Goal: Transaction & Acquisition: Purchase product/service

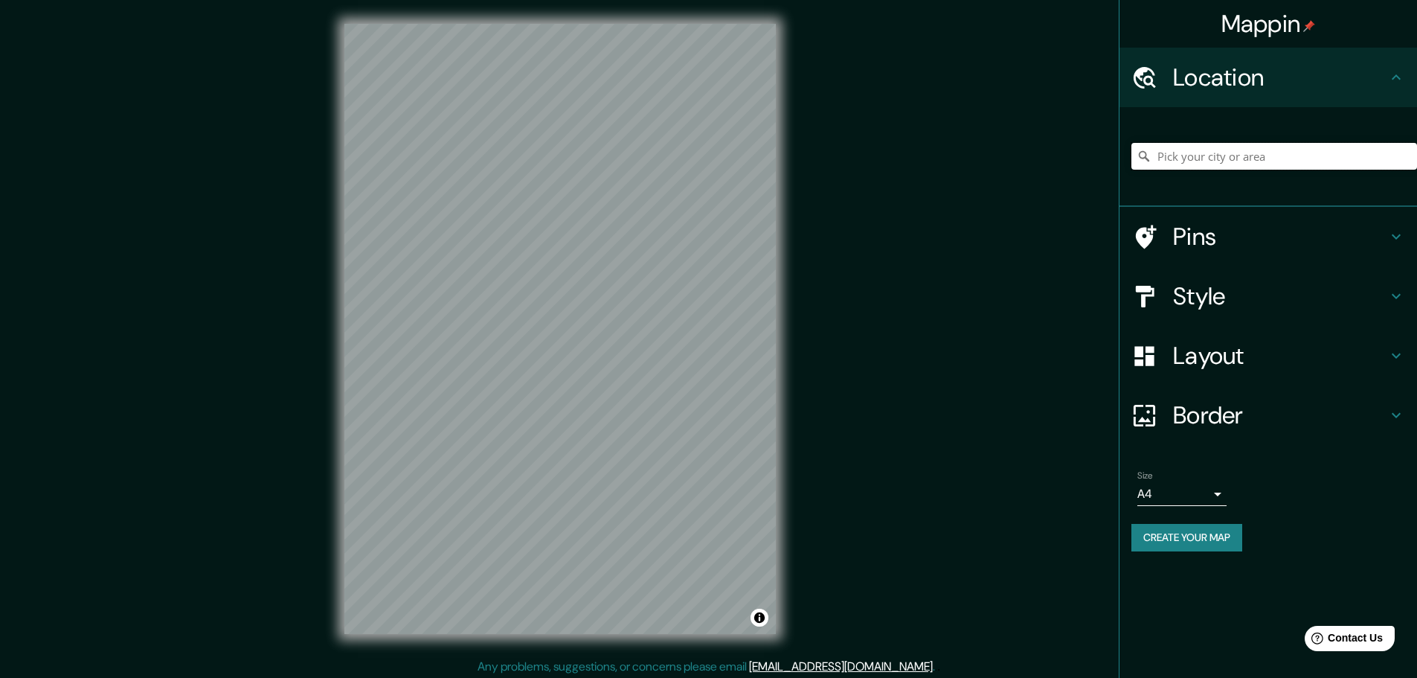
click at [1171, 151] on input "Pick your city or area" at bounding box center [1274, 156] width 286 height 27
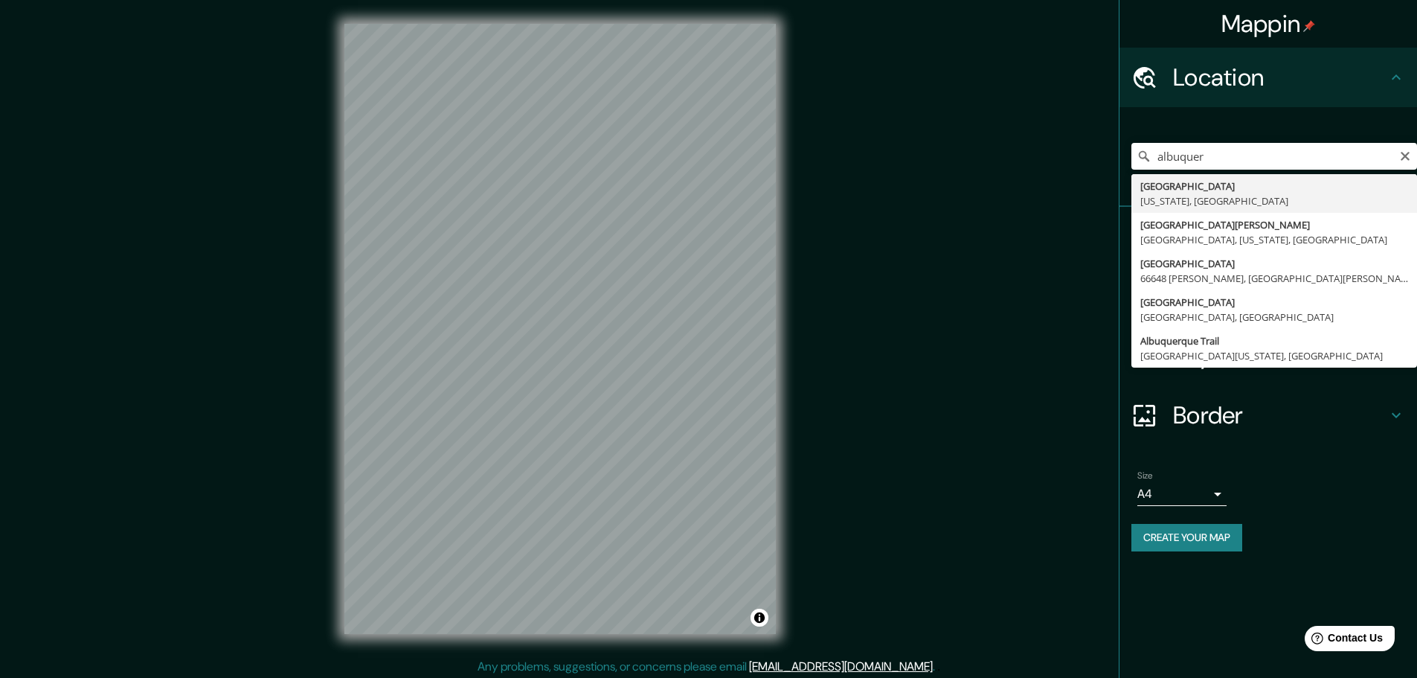
type input "[GEOGRAPHIC_DATA], [US_STATE], [GEOGRAPHIC_DATA]"
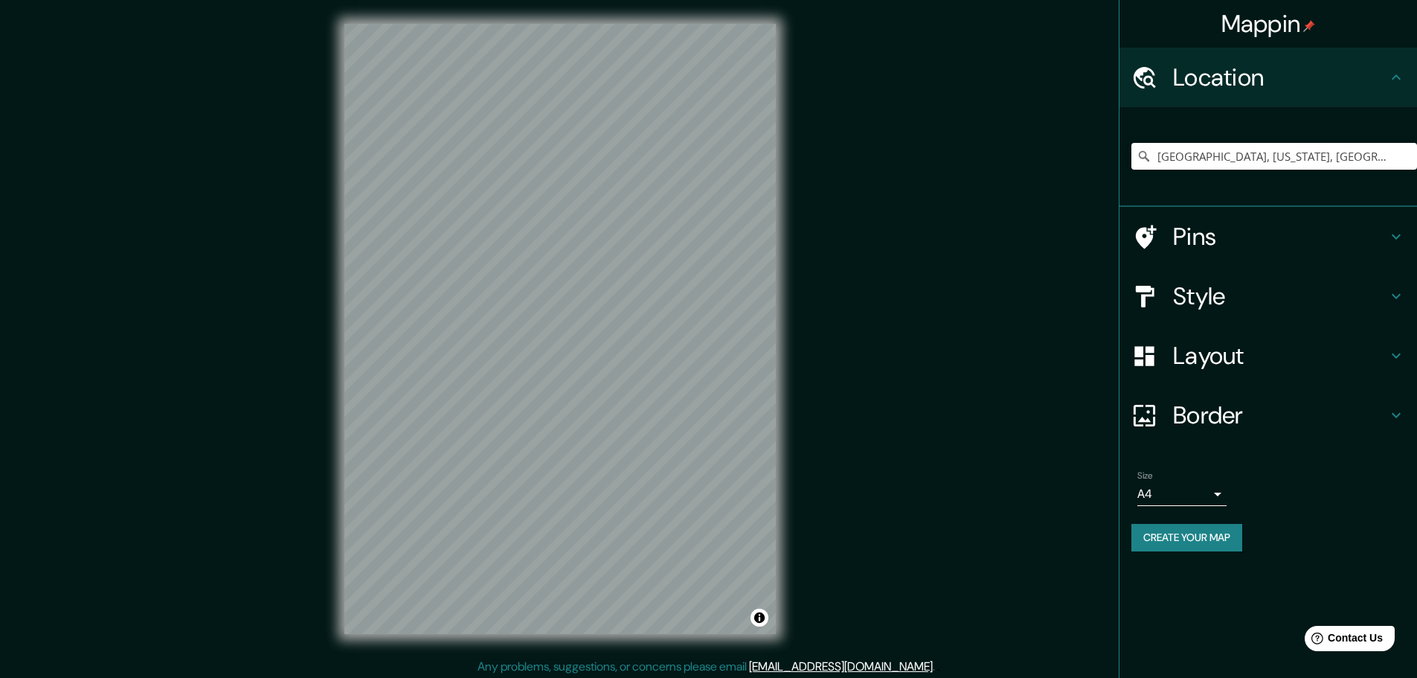
click at [1396, 234] on icon at bounding box center [1396, 237] width 18 height 18
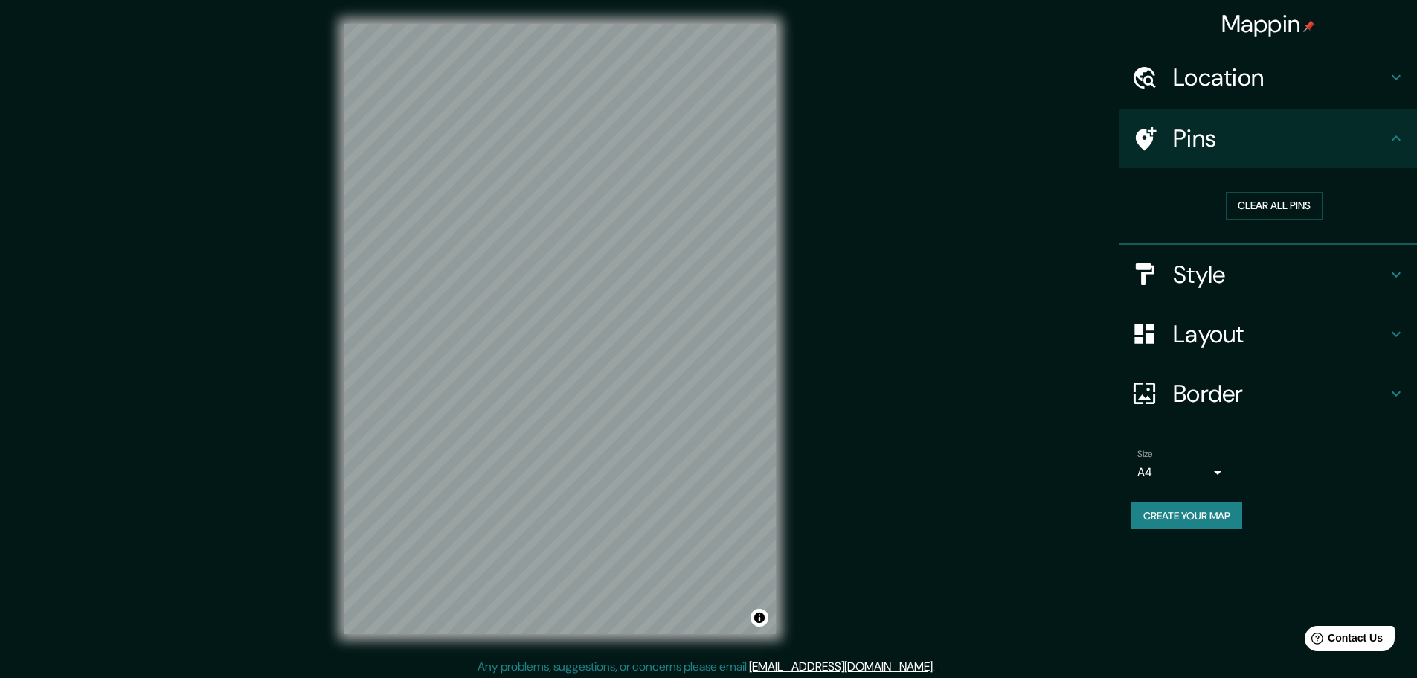
click at [1150, 137] on icon at bounding box center [1146, 138] width 21 height 24
click at [1207, 264] on h4 "Style" at bounding box center [1280, 275] width 214 height 30
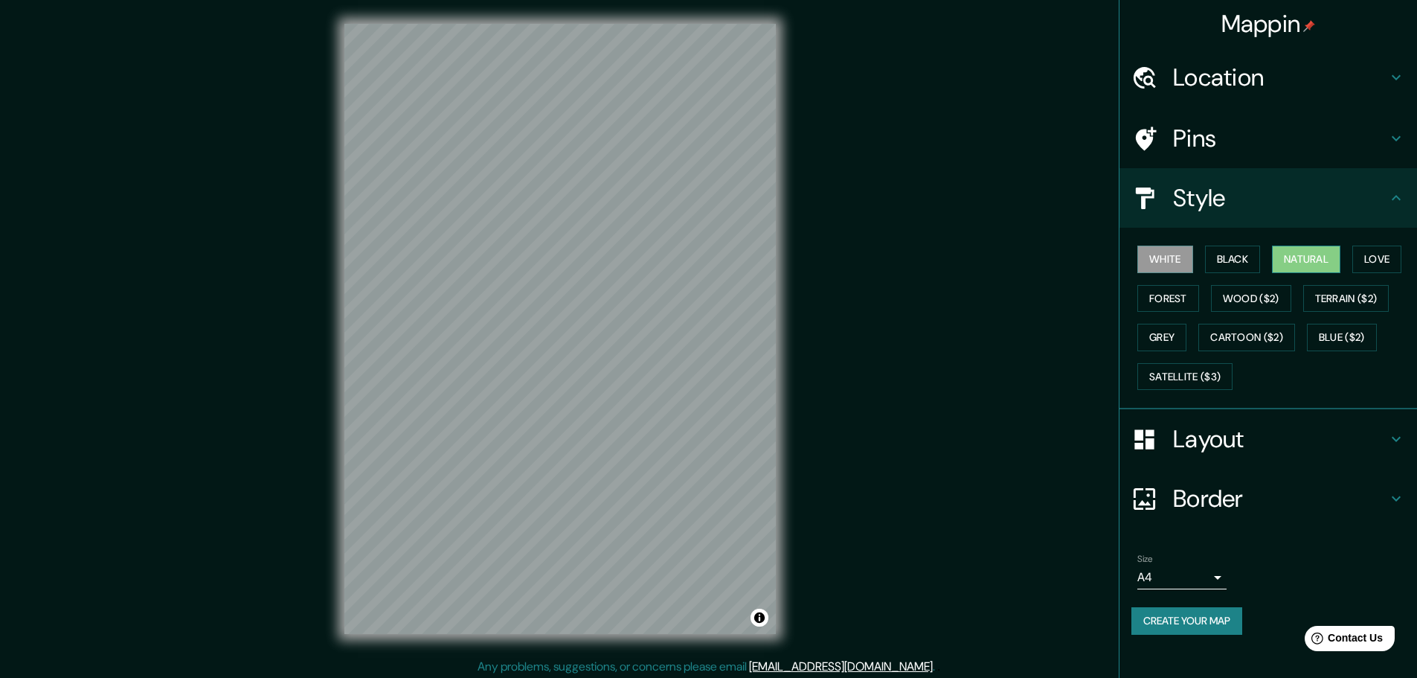
click at [1296, 256] on button "Natural" at bounding box center [1306, 259] width 68 height 28
click at [1390, 253] on button "Love" at bounding box center [1376, 259] width 49 height 28
click at [1323, 258] on button "Natural" at bounding box center [1306, 259] width 68 height 28
click at [1245, 298] on button "Wood ($2)" at bounding box center [1251, 299] width 80 height 28
click at [1160, 300] on button "Forest" at bounding box center [1168, 299] width 62 height 28
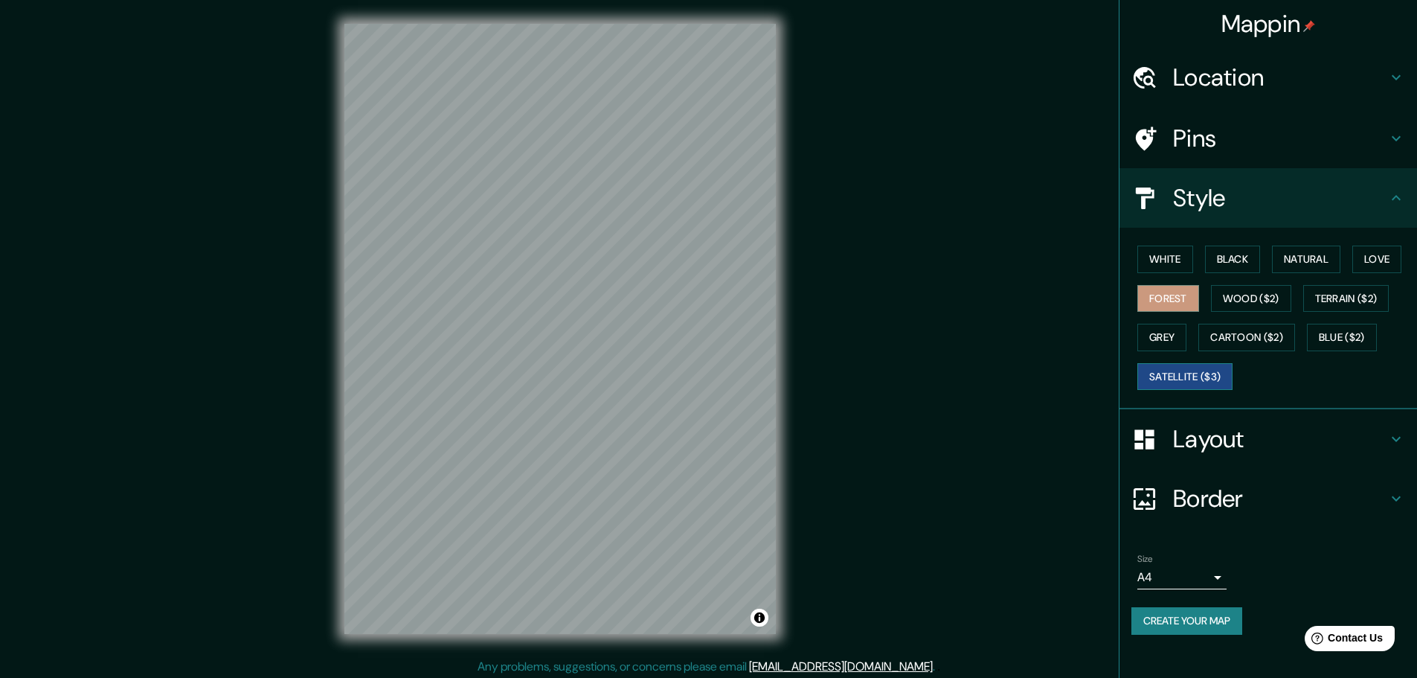
click at [1180, 376] on button "Satellite ($3)" at bounding box center [1184, 377] width 95 height 28
click at [1217, 437] on h4 "Layout" at bounding box center [1280, 439] width 214 height 30
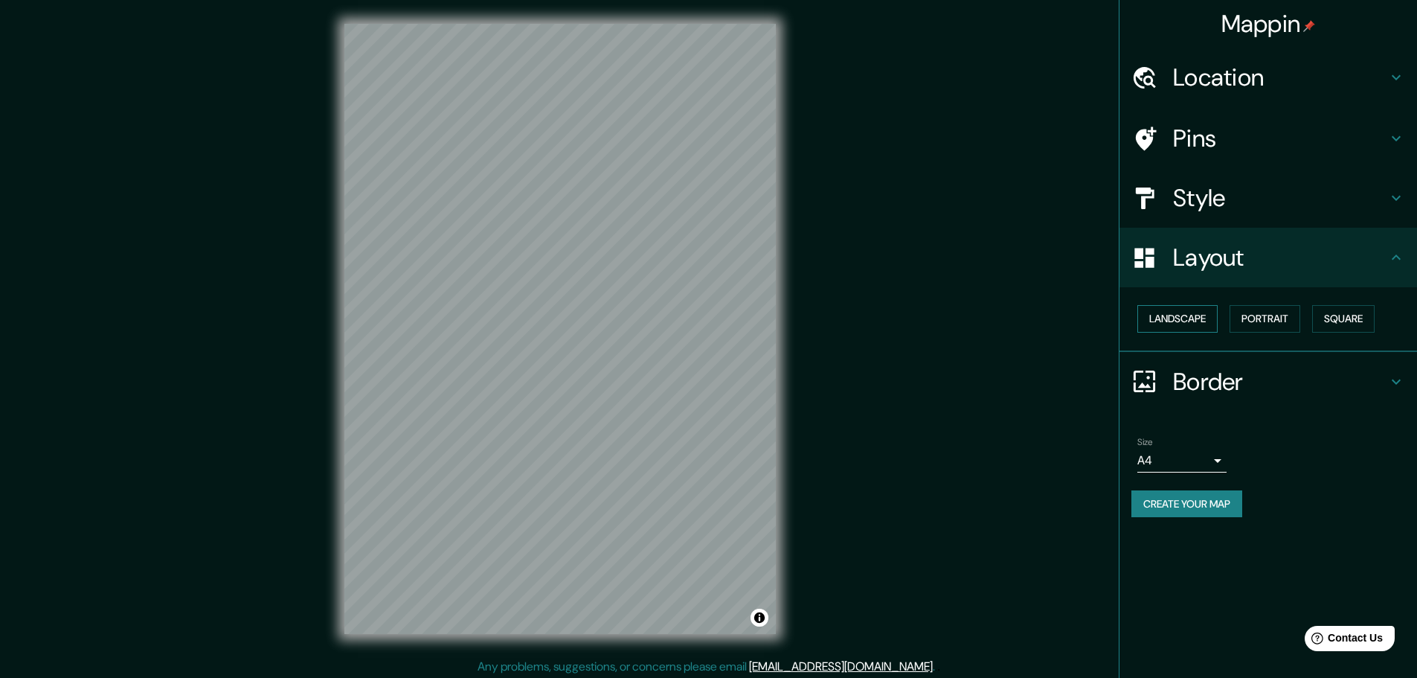
click at [1182, 312] on button "Landscape" at bounding box center [1177, 319] width 80 height 28
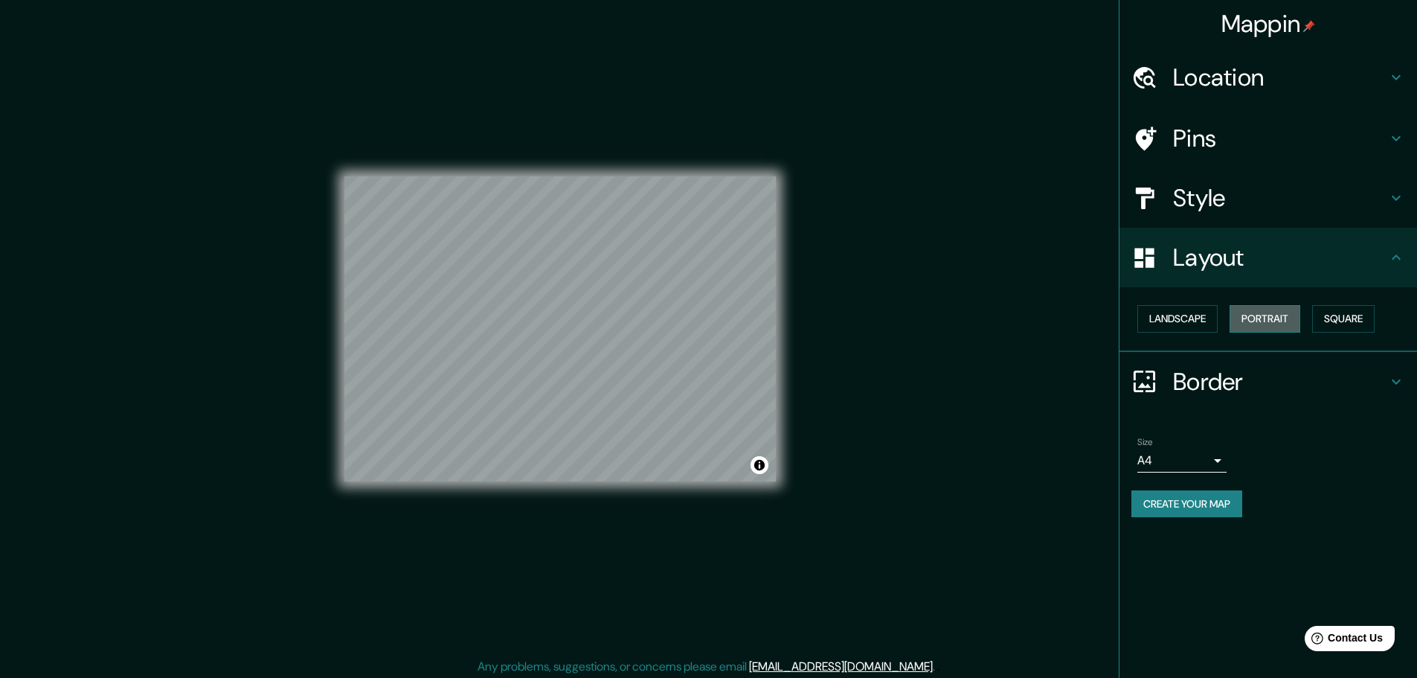
click at [1252, 311] on button "Portrait" at bounding box center [1265, 319] width 71 height 28
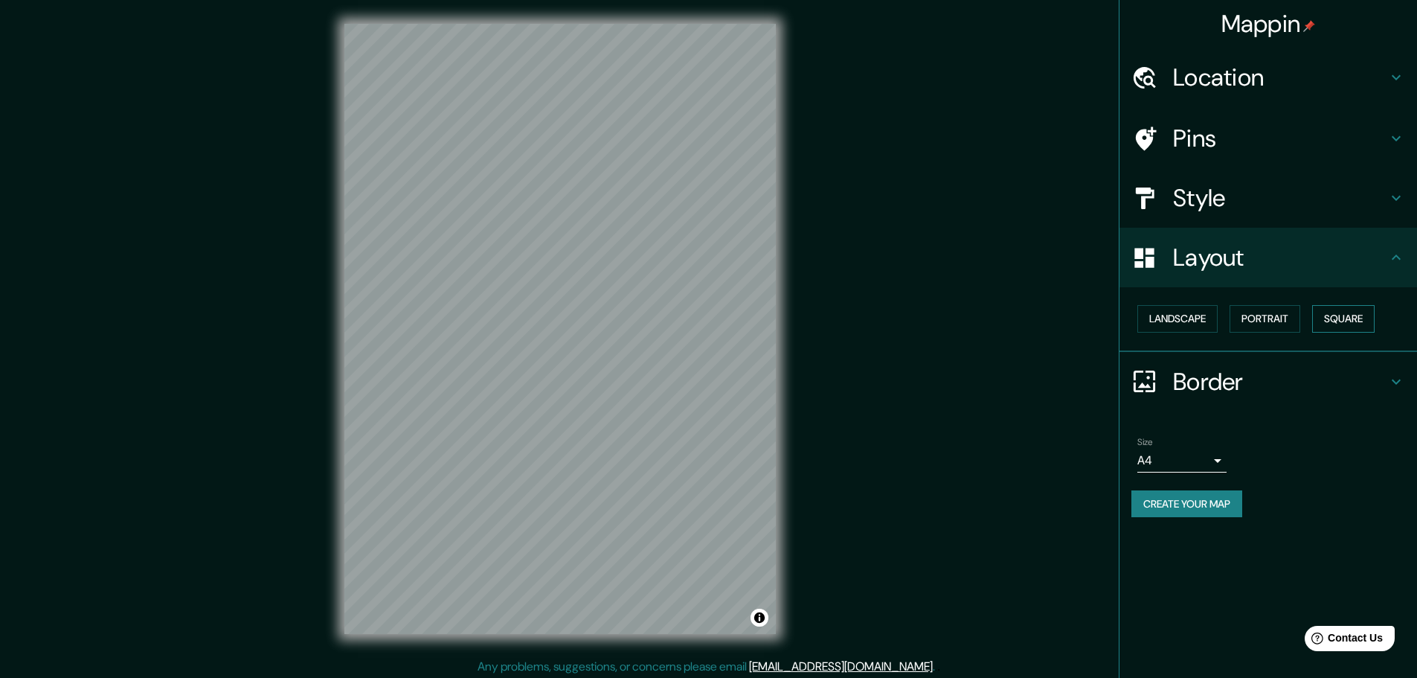
click at [1346, 318] on button "Square" at bounding box center [1343, 319] width 62 height 28
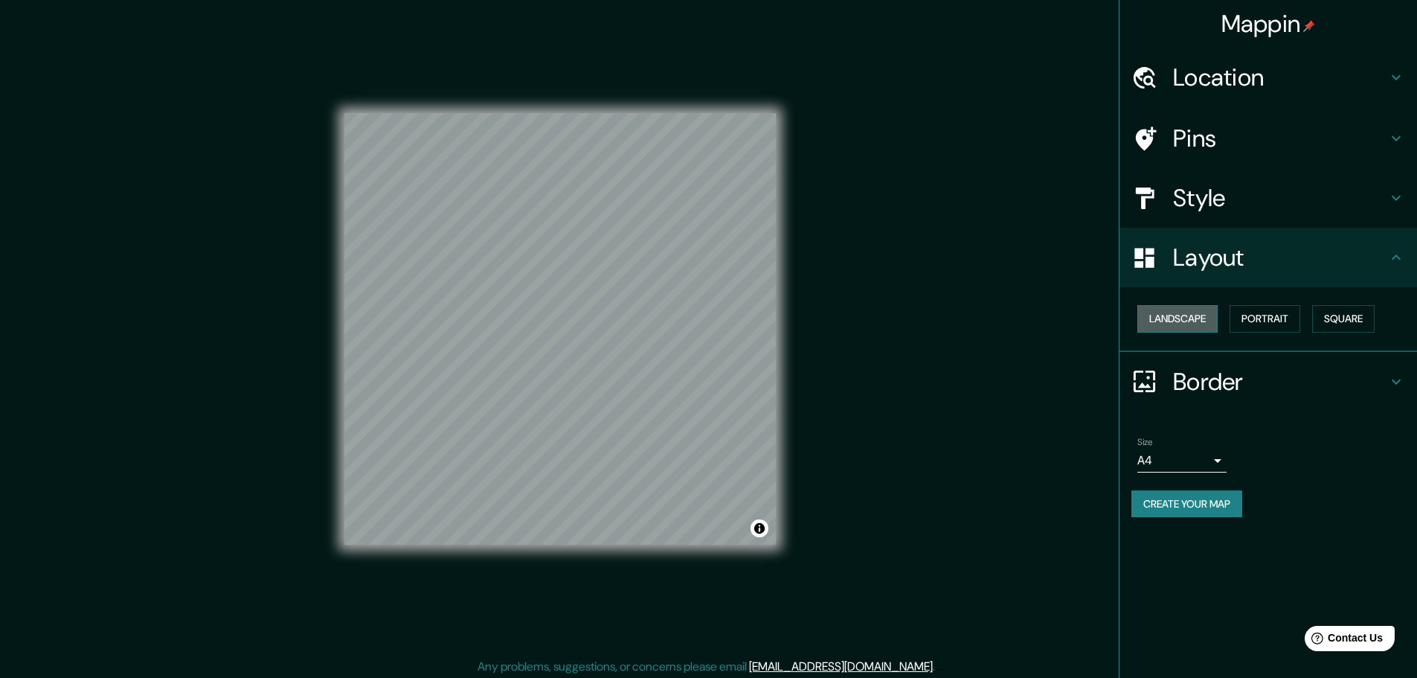
click at [1183, 321] on button "Landscape" at bounding box center [1177, 319] width 80 height 28
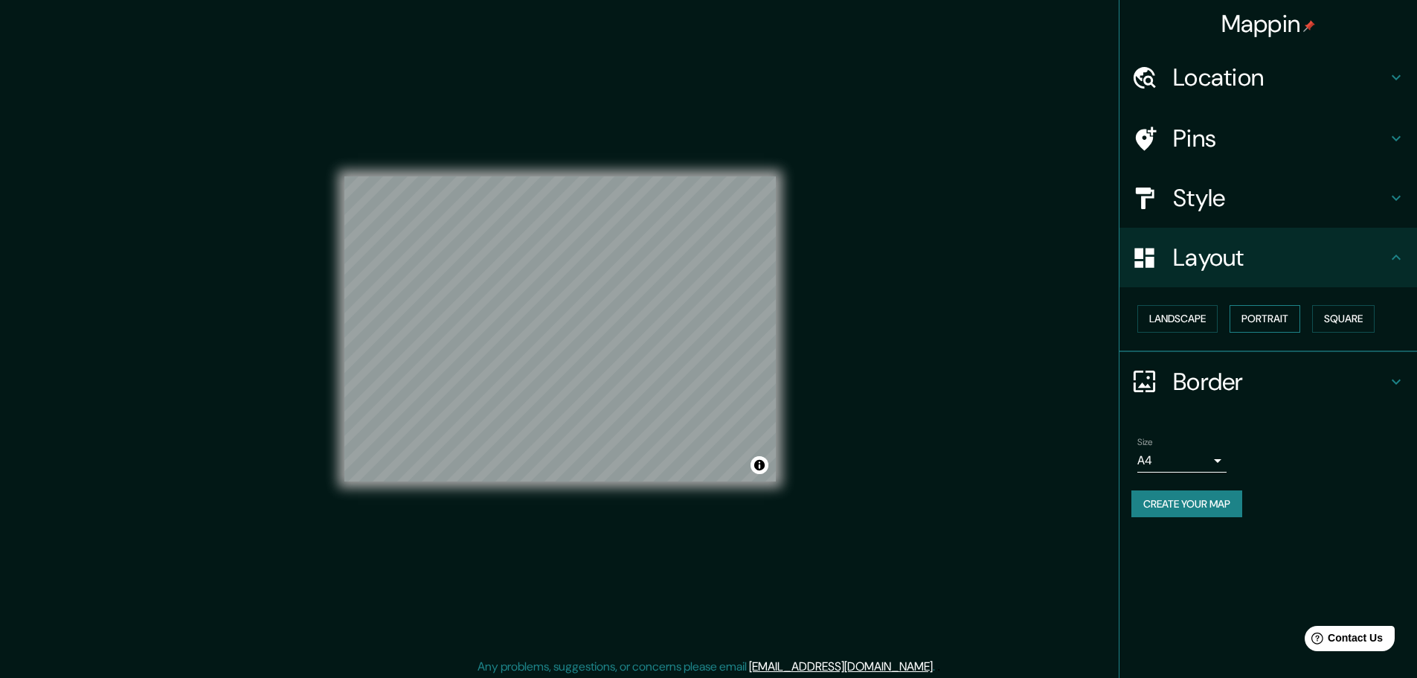
click at [1253, 316] on button "Portrait" at bounding box center [1265, 319] width 71 height 28
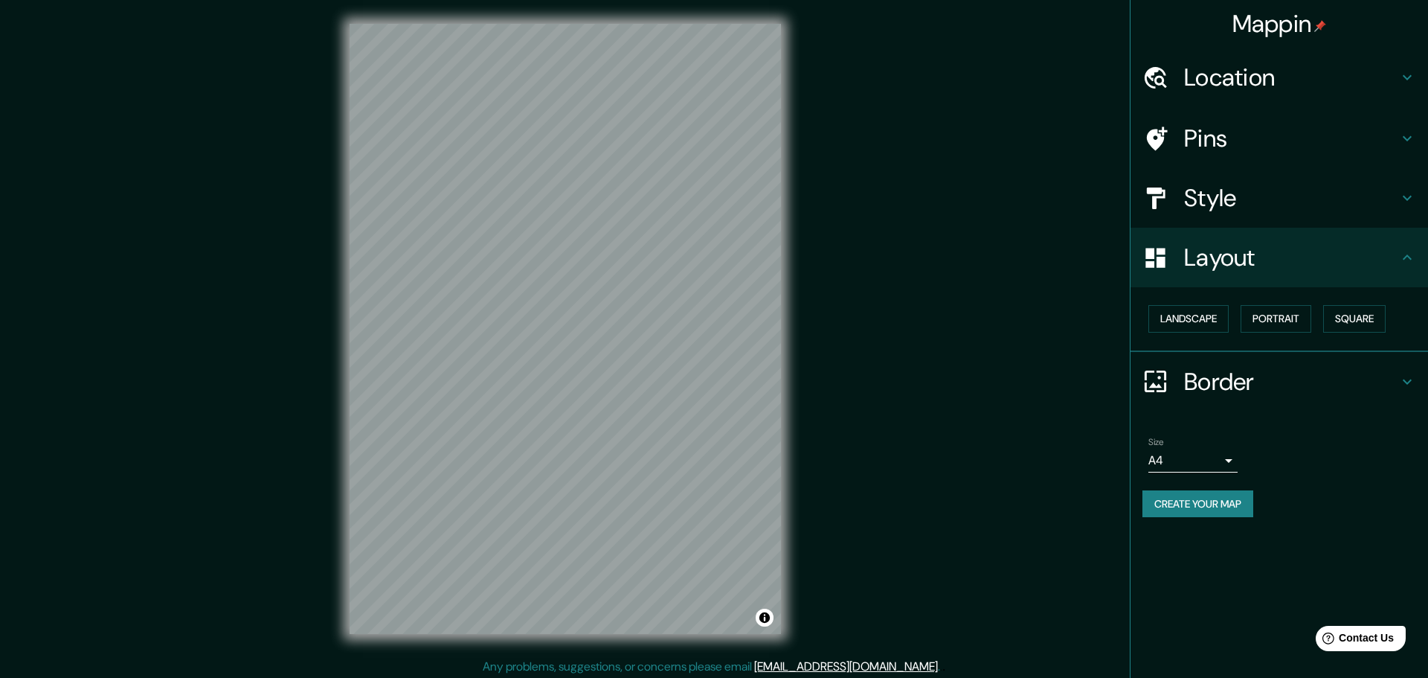
click at [1224, 454] on body "Mappin Location [GEOGRAPHIC_DATA], [US_STATE], [GEOGRAPHIC_DATA] Pins Style Lay…" at bounding box center [714, 339] width 1428 height 678
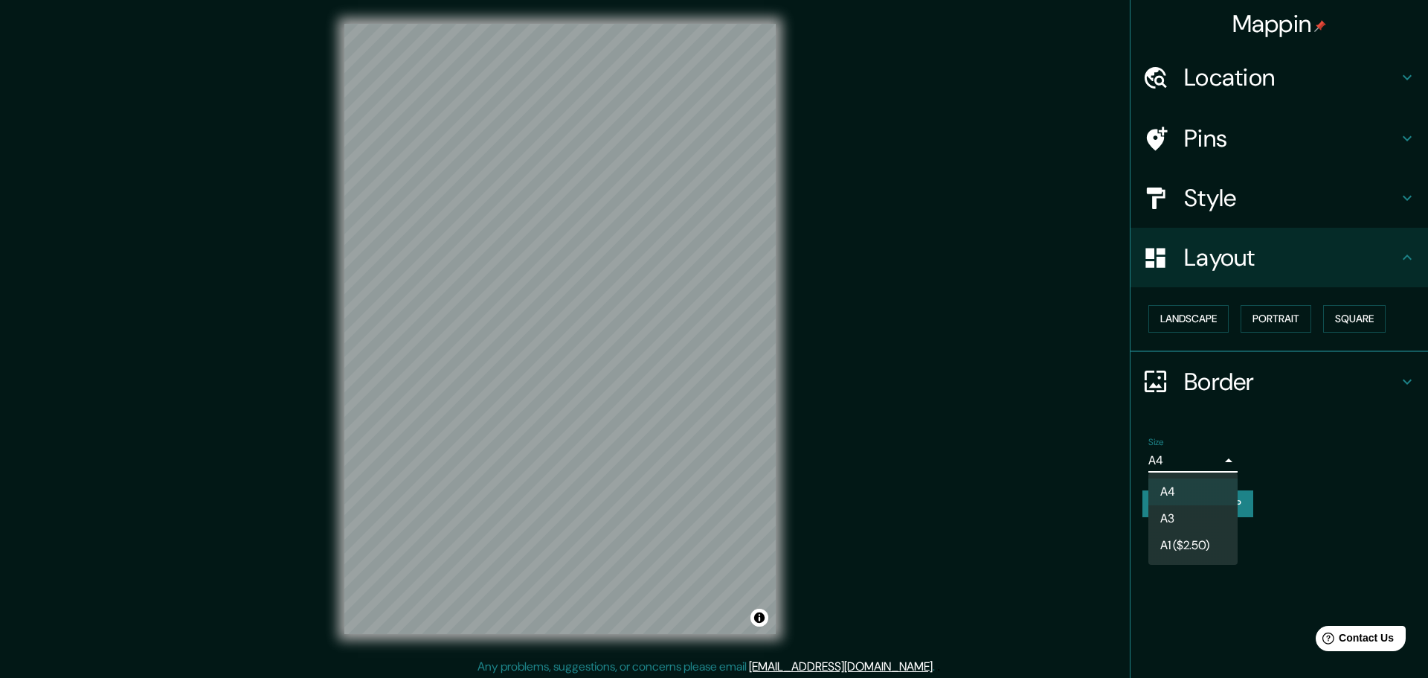
click at [1192, 541] on li "A1 ($2.50)" at bounding box center [1193, 545] width 89 height 27
type input "a3"
